Goal: Task Accomplishment & Management: Use online tool/utility

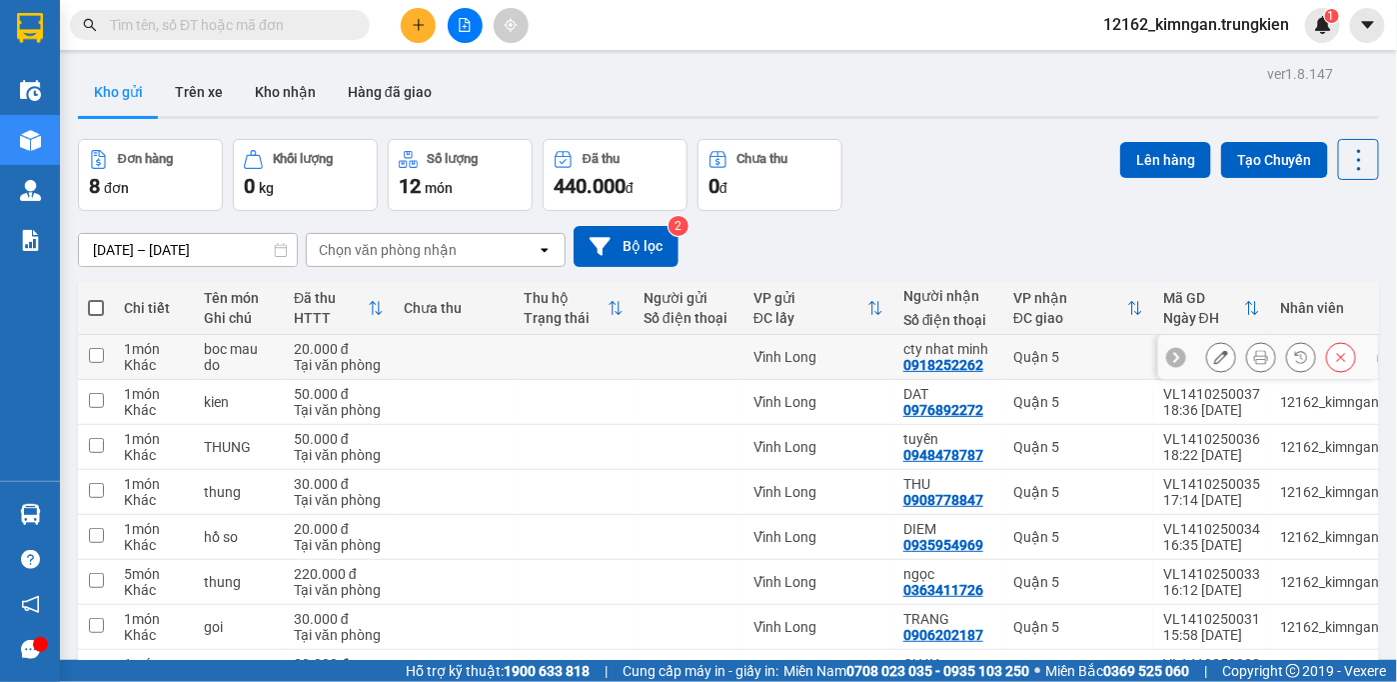
click at [858, 352] on div "Vĩnh Long" at bounding box center [819, 357] width 130 height 16
checkbox input "true"
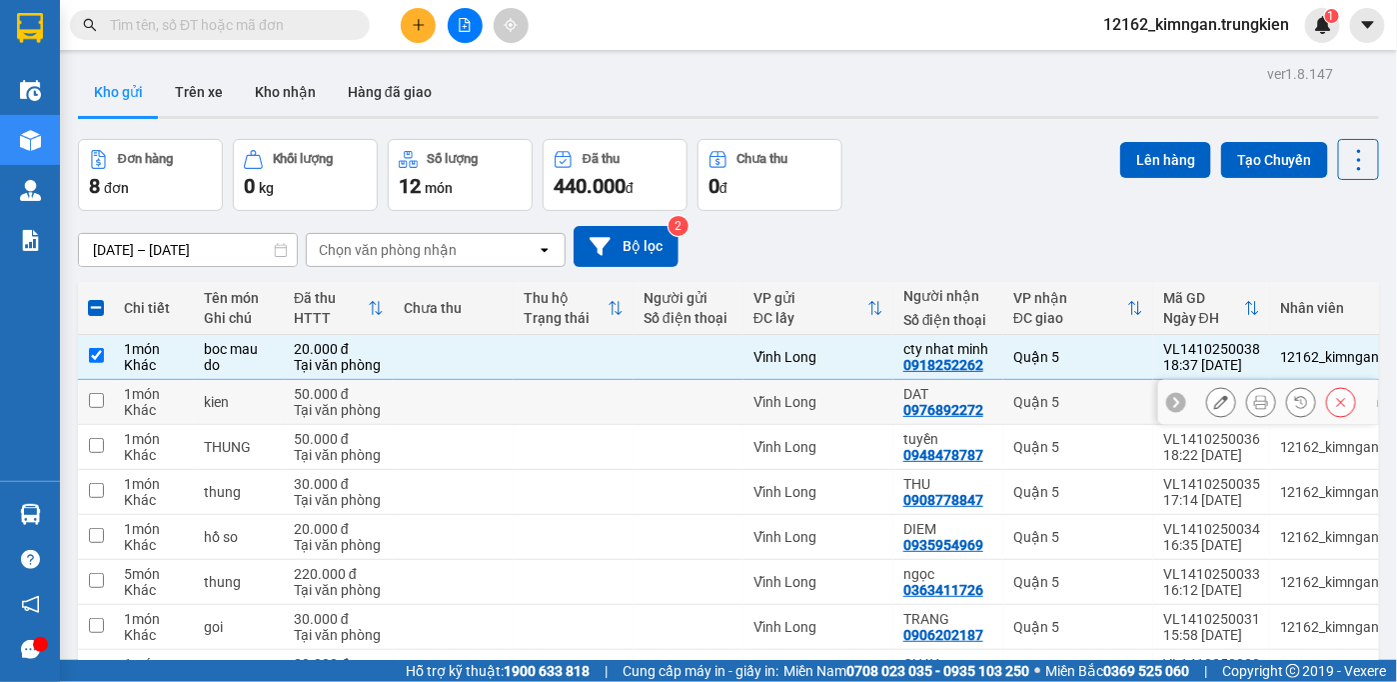
click at [864, 398] on div "Vĩnh Long" at bounding box center [819, 402] width 130 height 16
checkbox input "true"
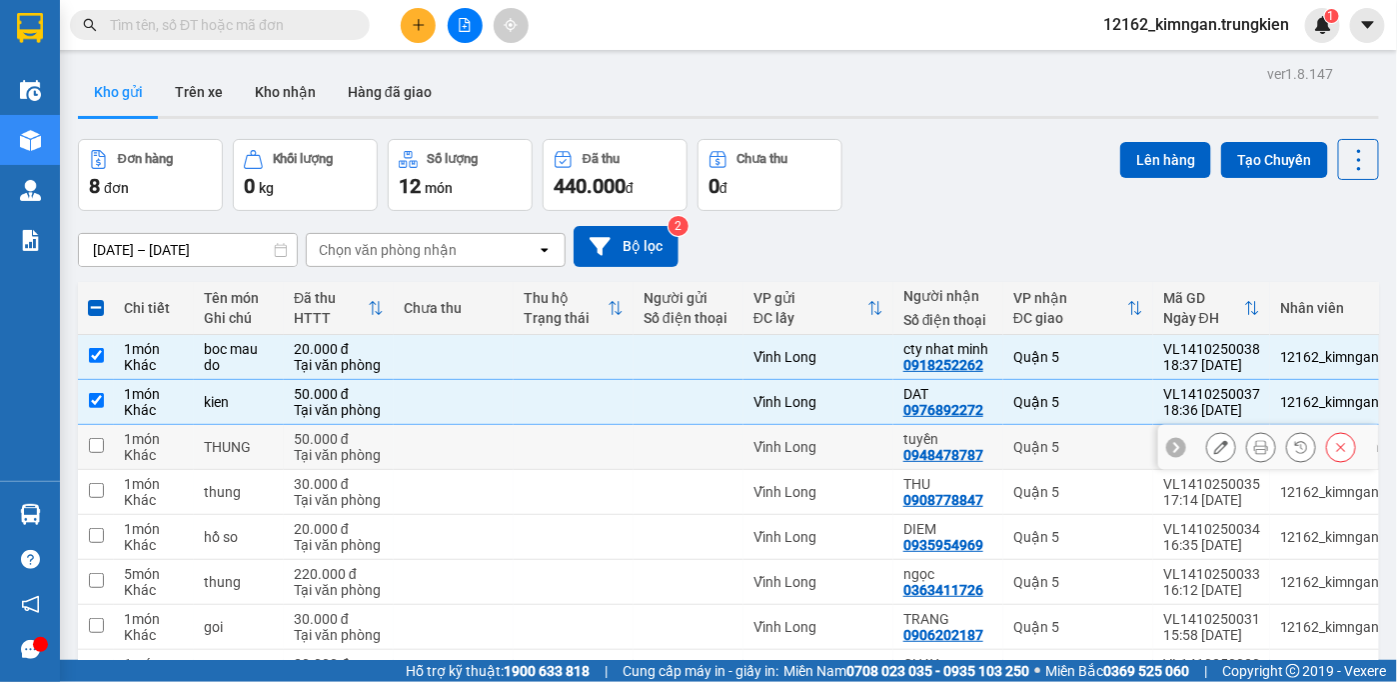
click at [875, 446] on div "Vĩnh Long" at bounding box center [819, 447] width 130 height 16
checkbox input "true"
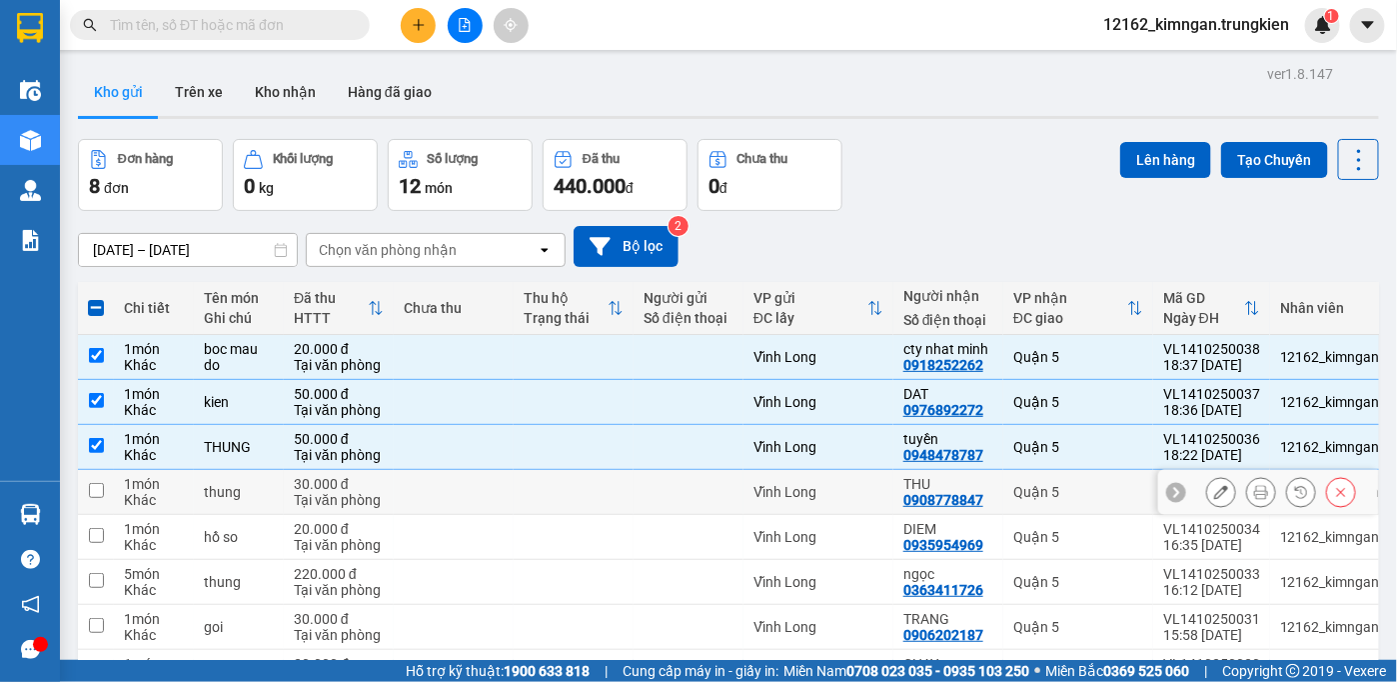
click at [871, 494] on div "Vĩnh Long" at bounding box center [819, 492] width 130 height 16
checkbox input "true"
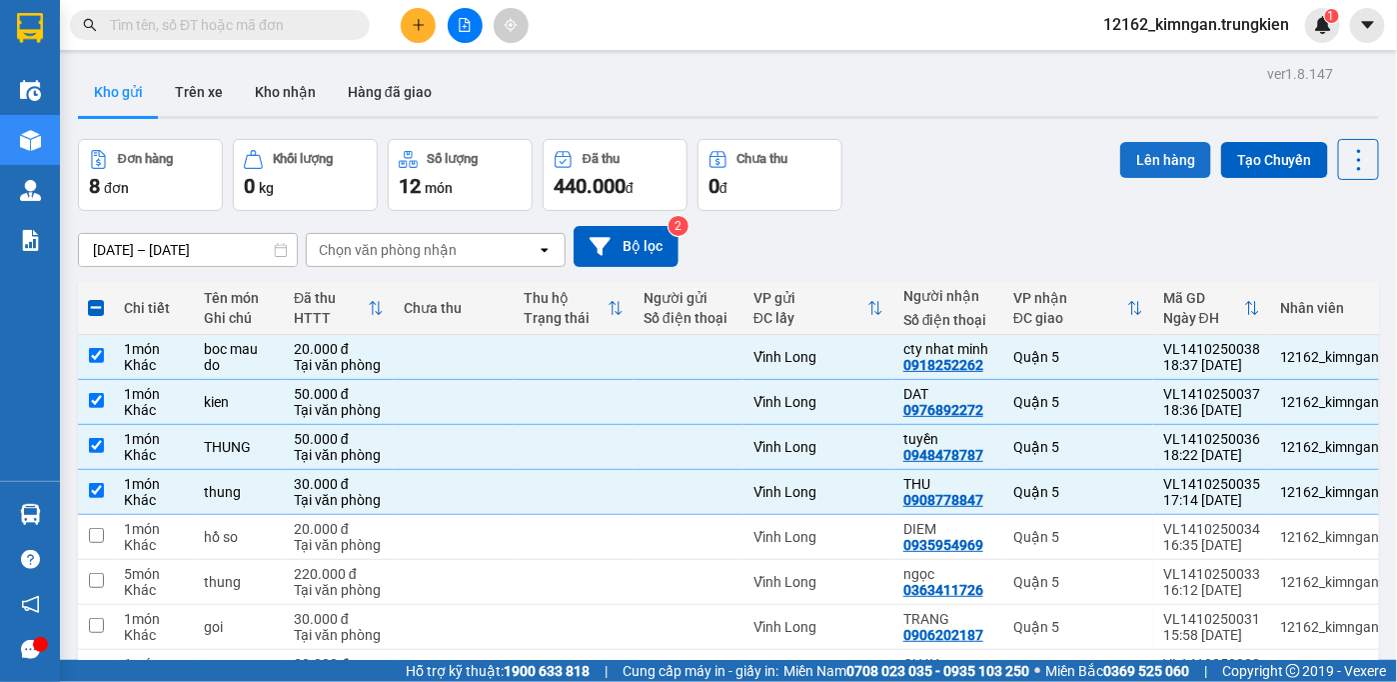
click at [1132, 162] on button "Lên hàng" at bounding box center [1165, 160] width 91 height 36
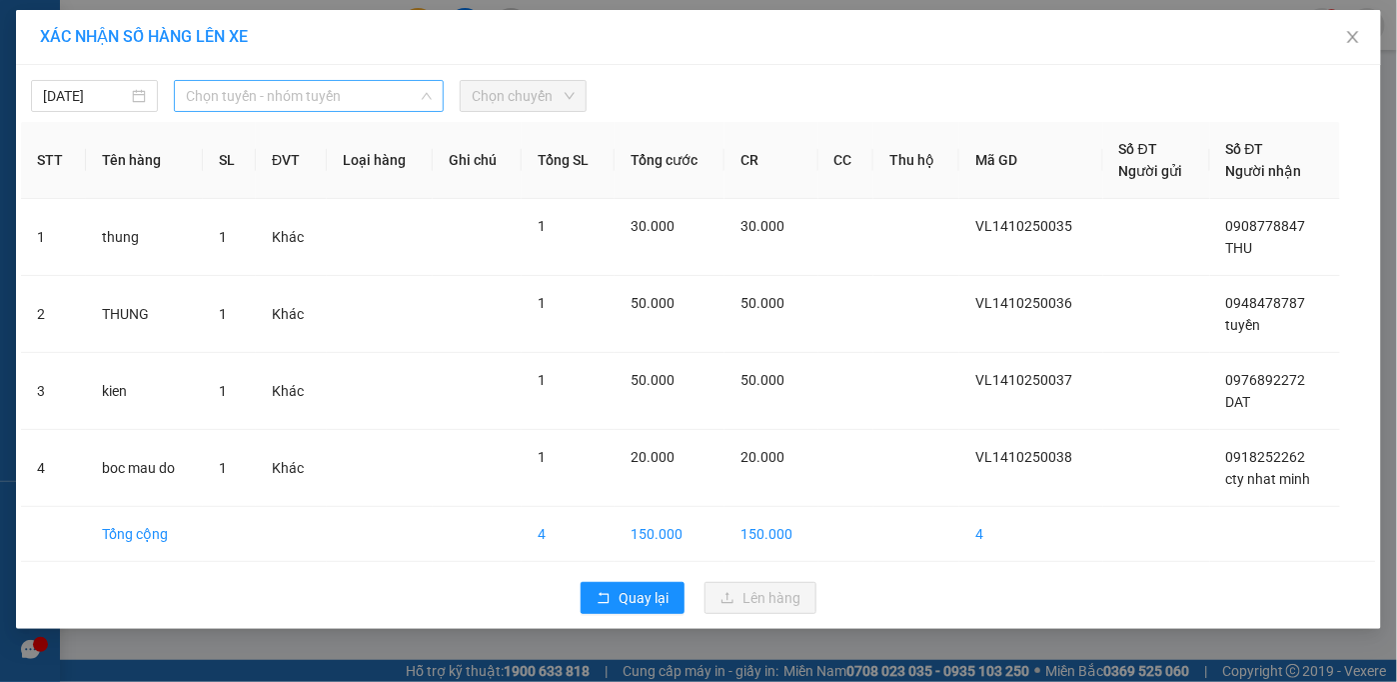
click at [246, 90] on span "Chọn tuyến - nhóm tuyến" at bounding box center [309, 96] width 246 height 30
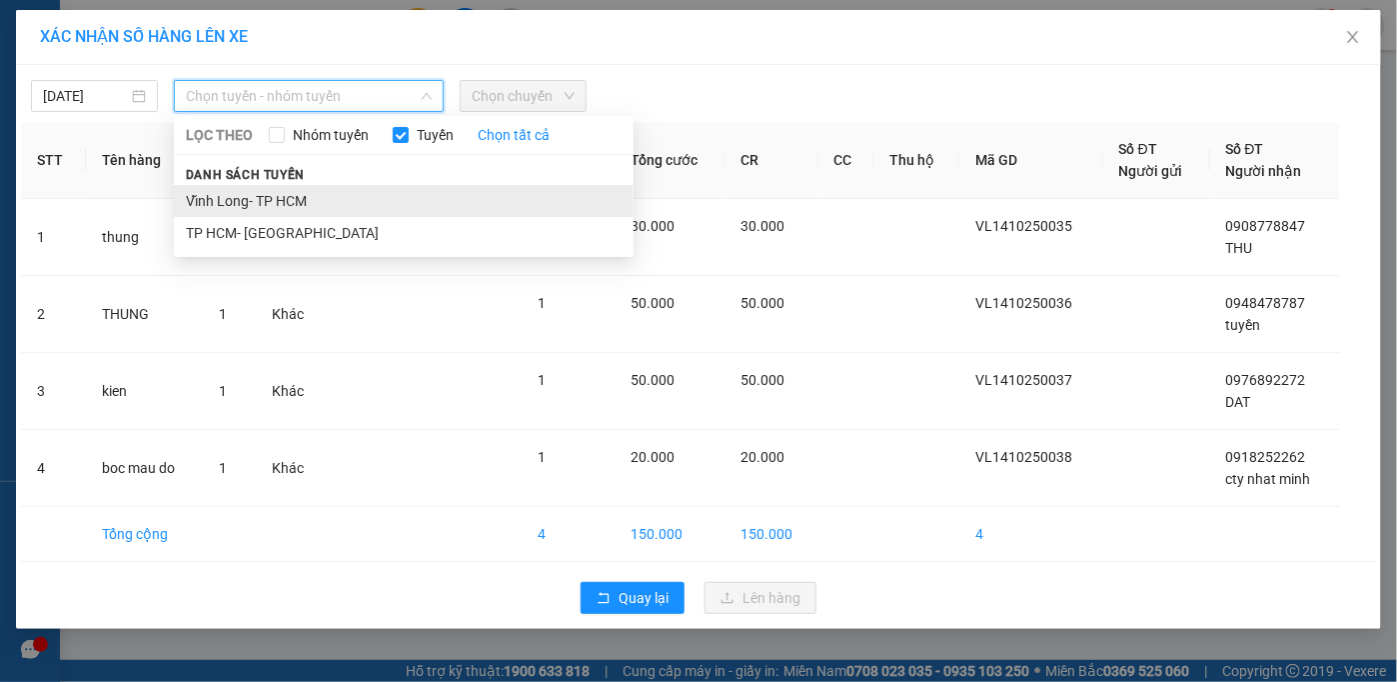
click at [269, 200] on li "Vĩnh Long- TP HCM" at bounding box center [404, 201] width 460 height 32
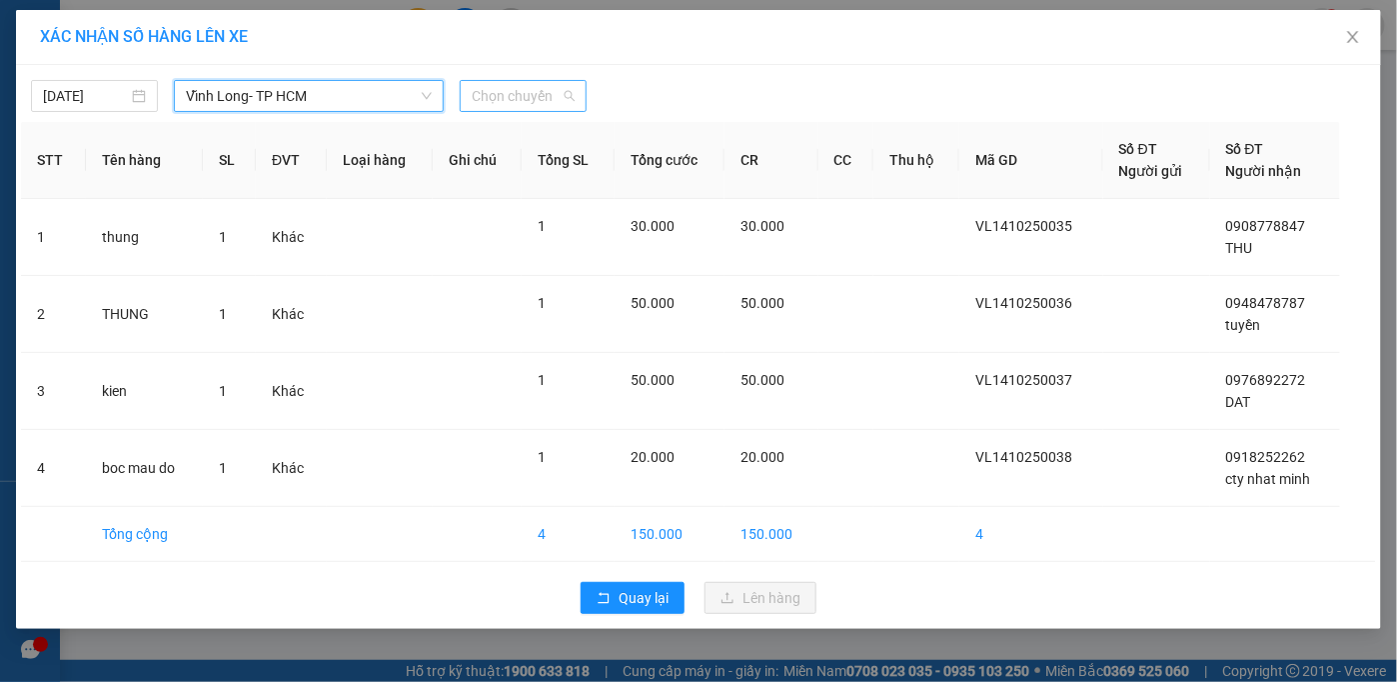
click at [493, 96] on span "Chọn chuyến" at bounding box center [523, 96] width 103 height 30
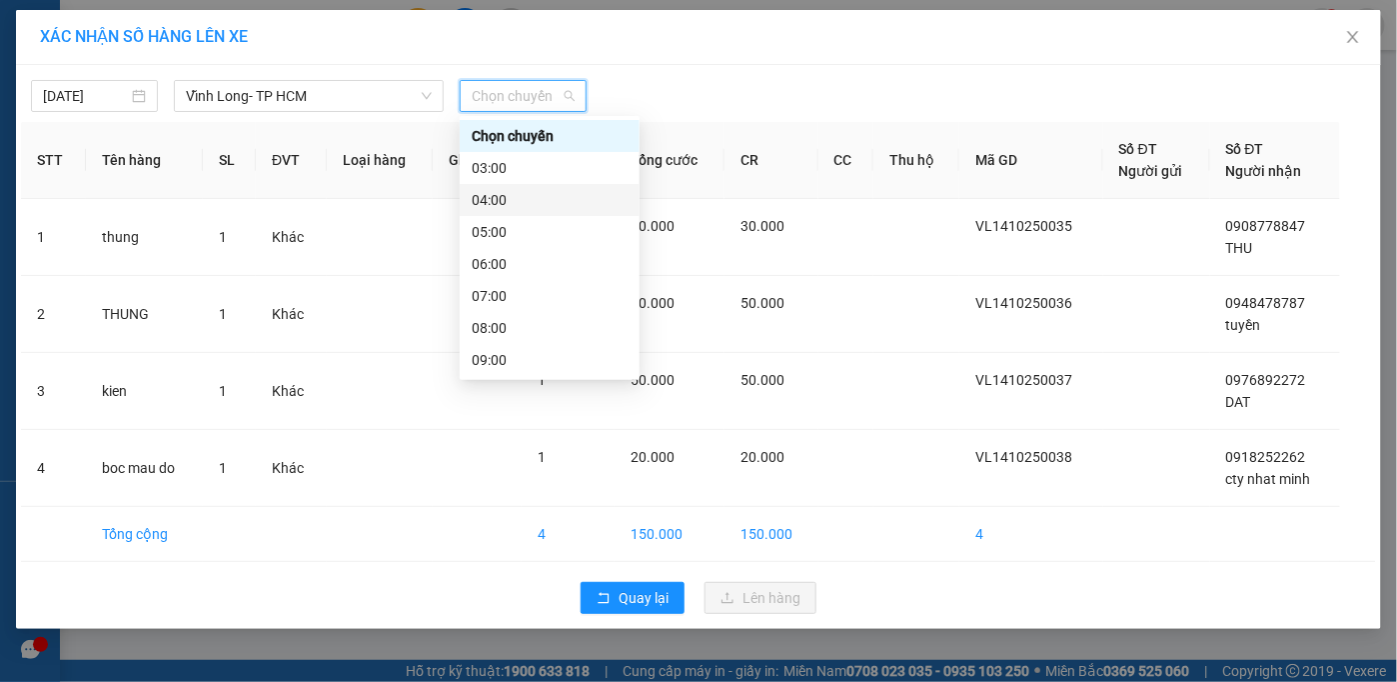
click at [496, 201] on div "04:00" at bounding box center [550, 200] width 156 height 22
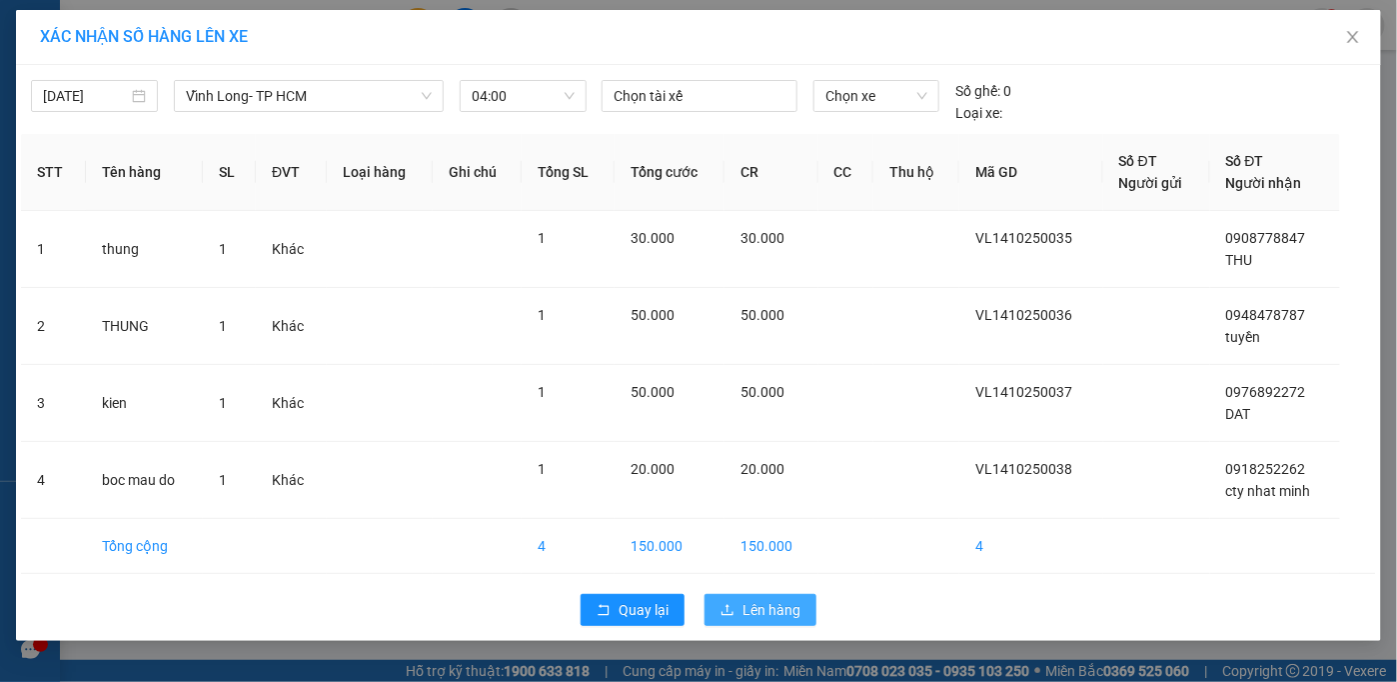
click at [764, 612] on span "Lên hàng" at bounding box center [772, 610] width 58 height 22
